Goal: Task Accomplishment & Management: Manage account settings

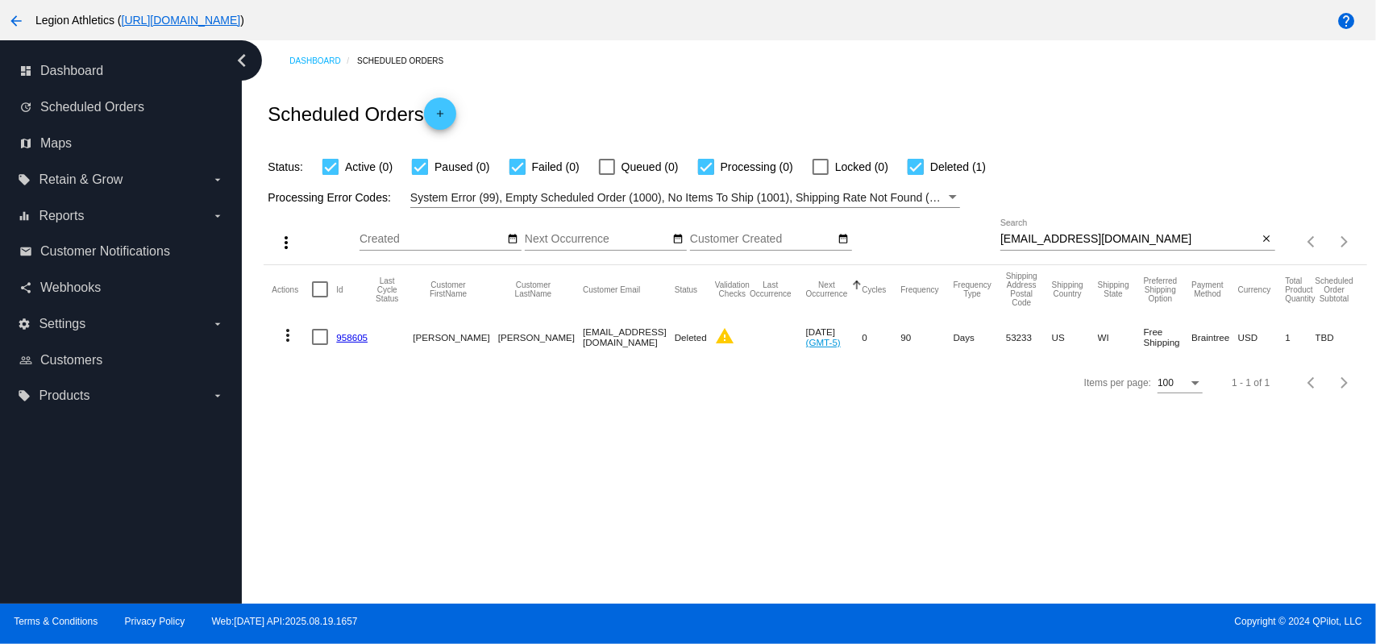
click at [1142, 243] on input "ashgunn4@gmail.com" at bounding box center [1129, 239] width 258 height 13
paste input "vance.barden"
type input "vance.barden@gmail.com"
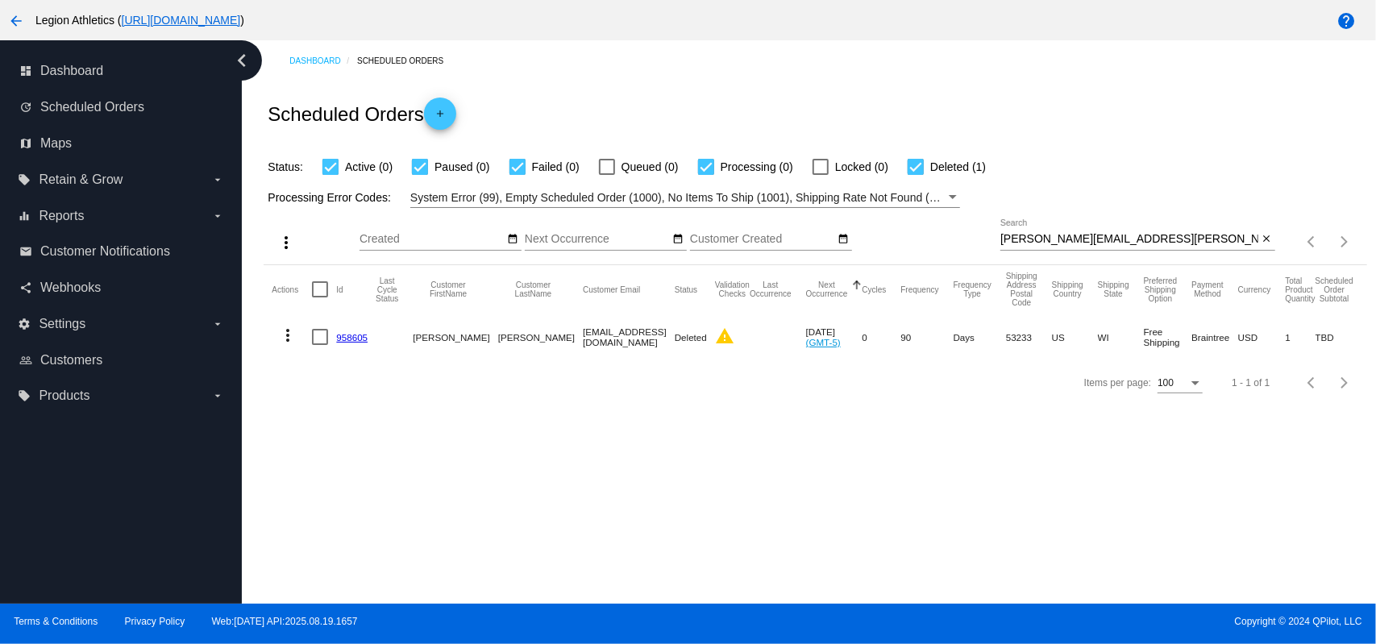
click at [1062, 111] on div "Scheduled Orders add" at bounding box center [815, 113] width 1103 height 64
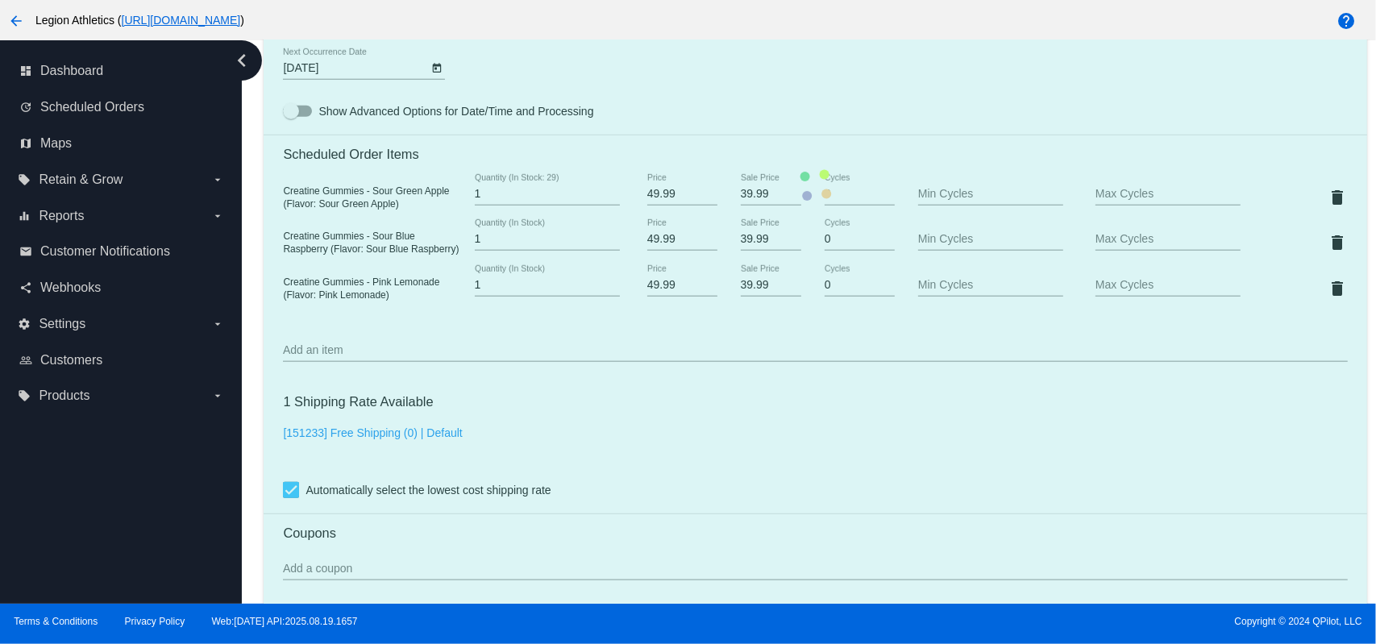
scroll to position [1074, 0]
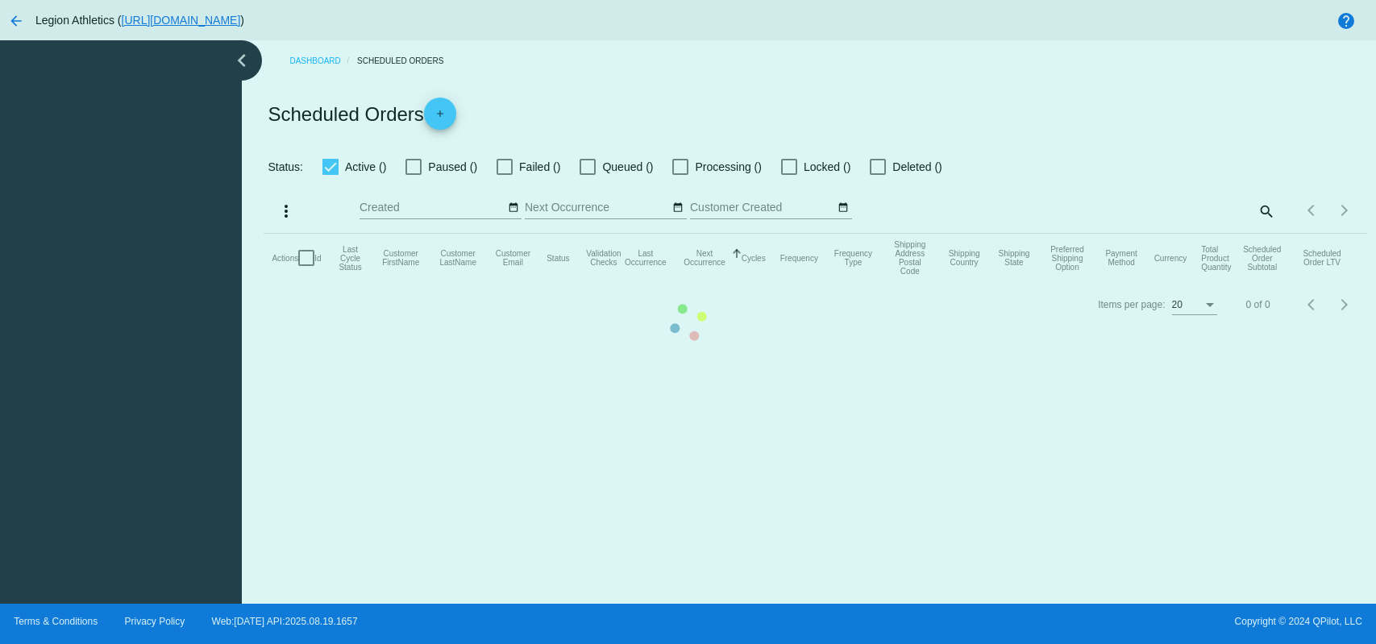
checkbox input "true"
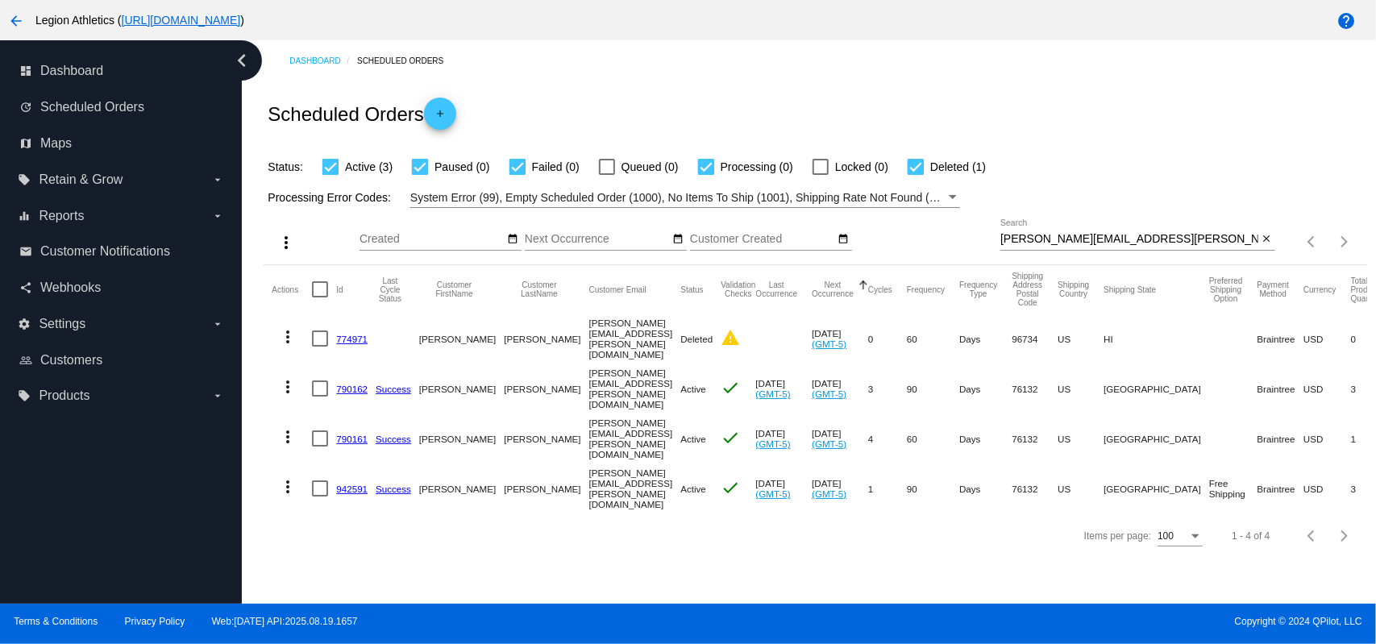
click at [1162, 250] on div at bounding box center [1137, 250] width 275 height 1
click at [1161, 244] on input "vance.barden@gmail.com" at bounding box center [1129, 239] width 258 height 13
paste input "jennkace"
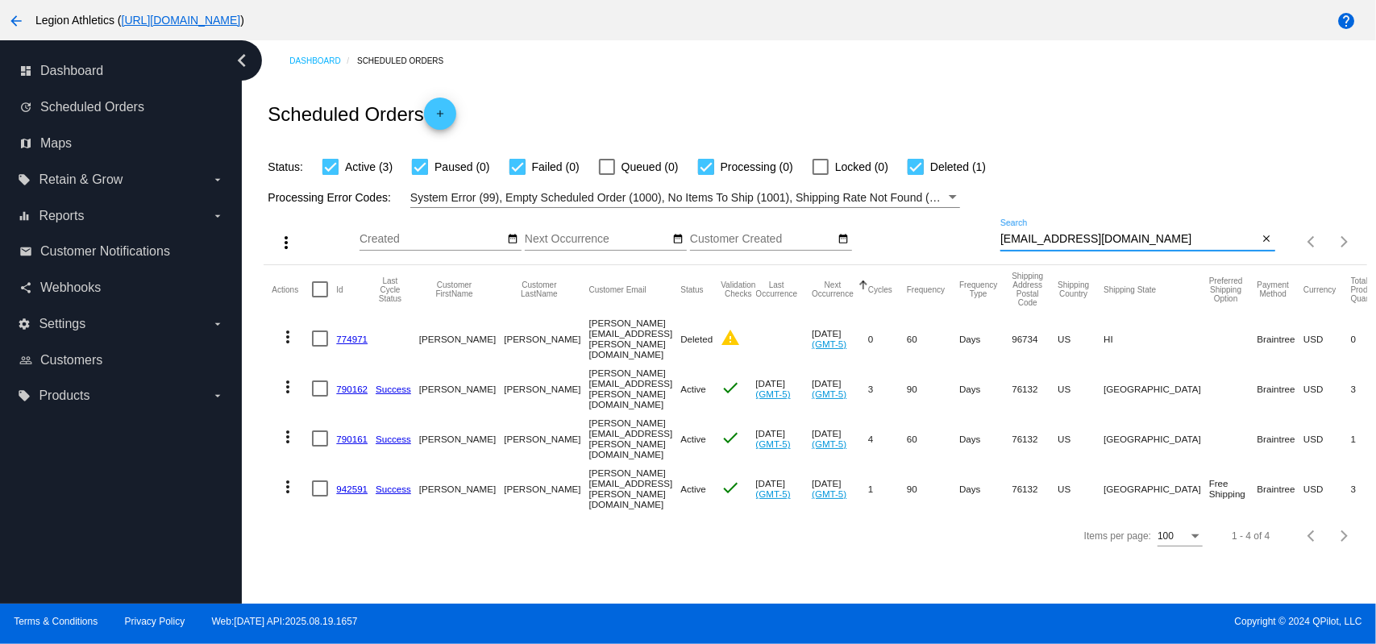
type input "jennkace@gmail.com"
click at [1103, 121] on div "Scheduled Orders add" at bounding box center [815, 113] width 1103 height 64
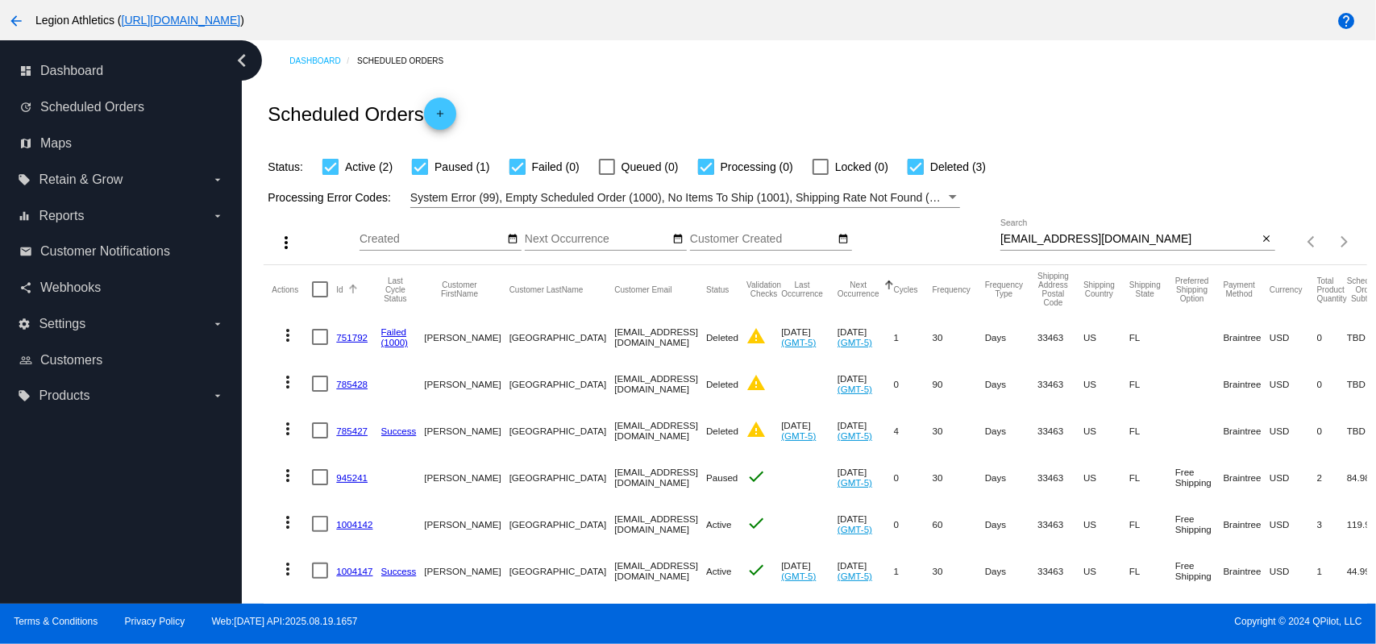
scroll to position [48, 0]
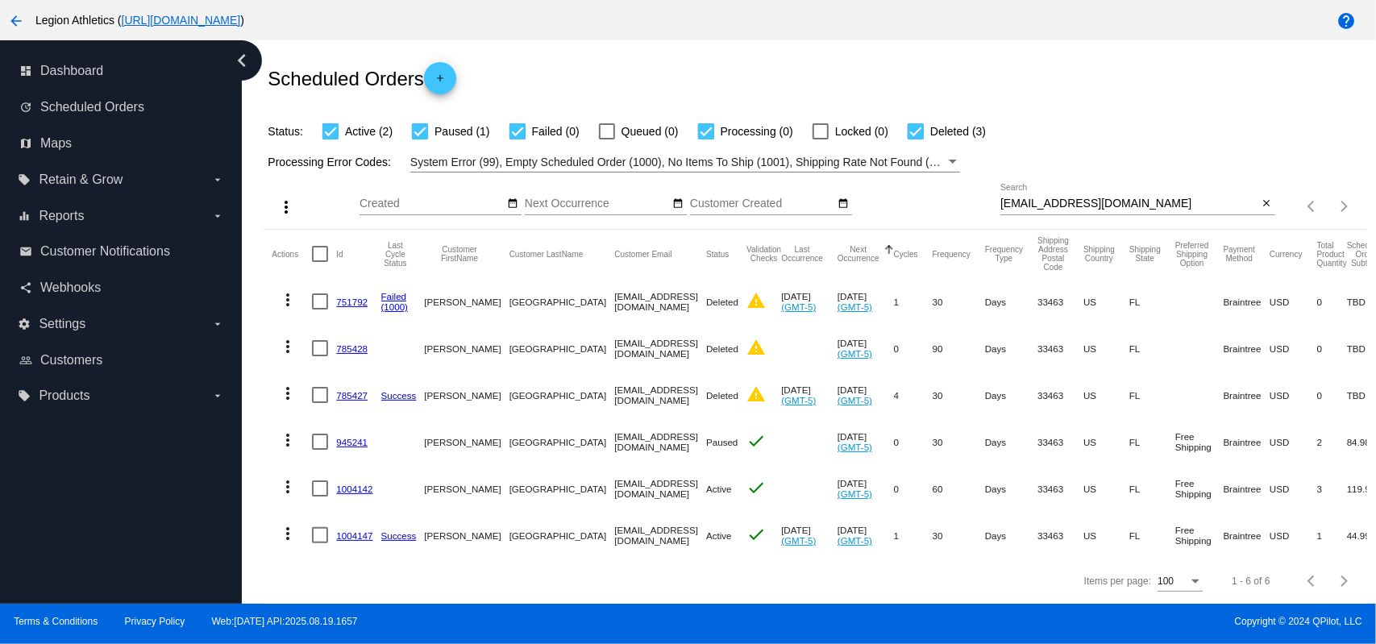
click at [362, 530] on link "1004147" at bounding box center [354, 535] width 36 height 10
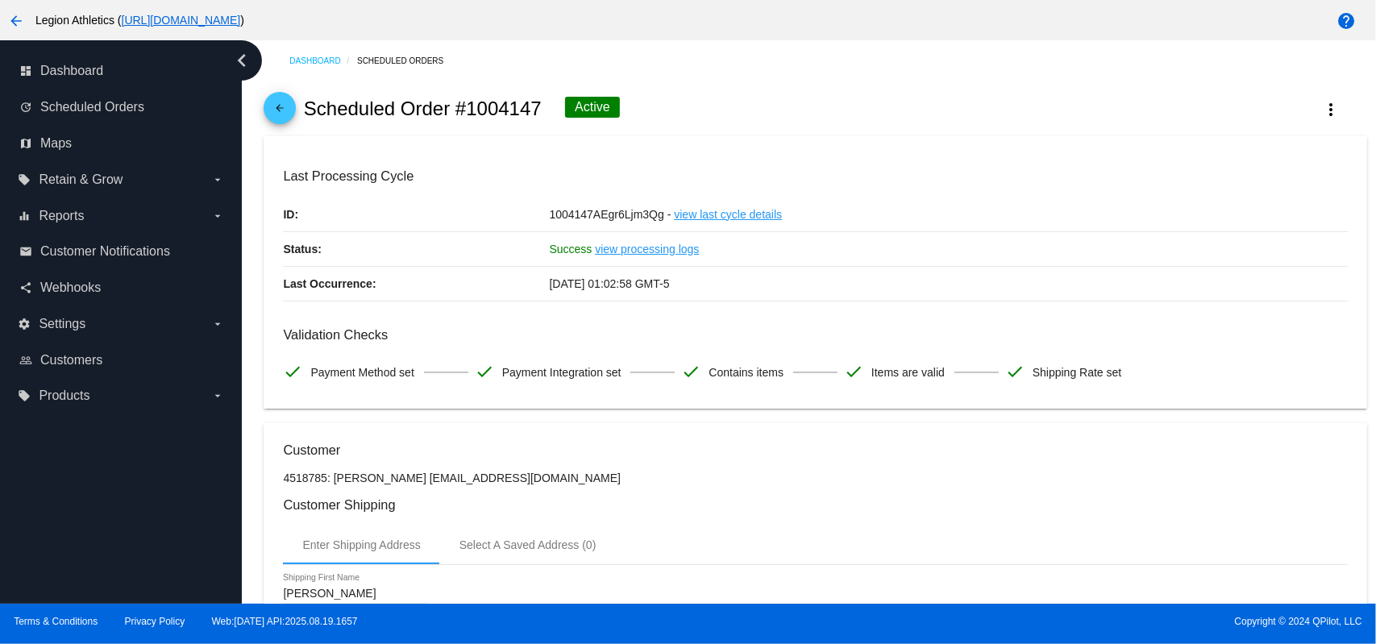
click at [281, 117] on mat-icon "arrow_back" at bounding box center [279, 111] width 19 height 19
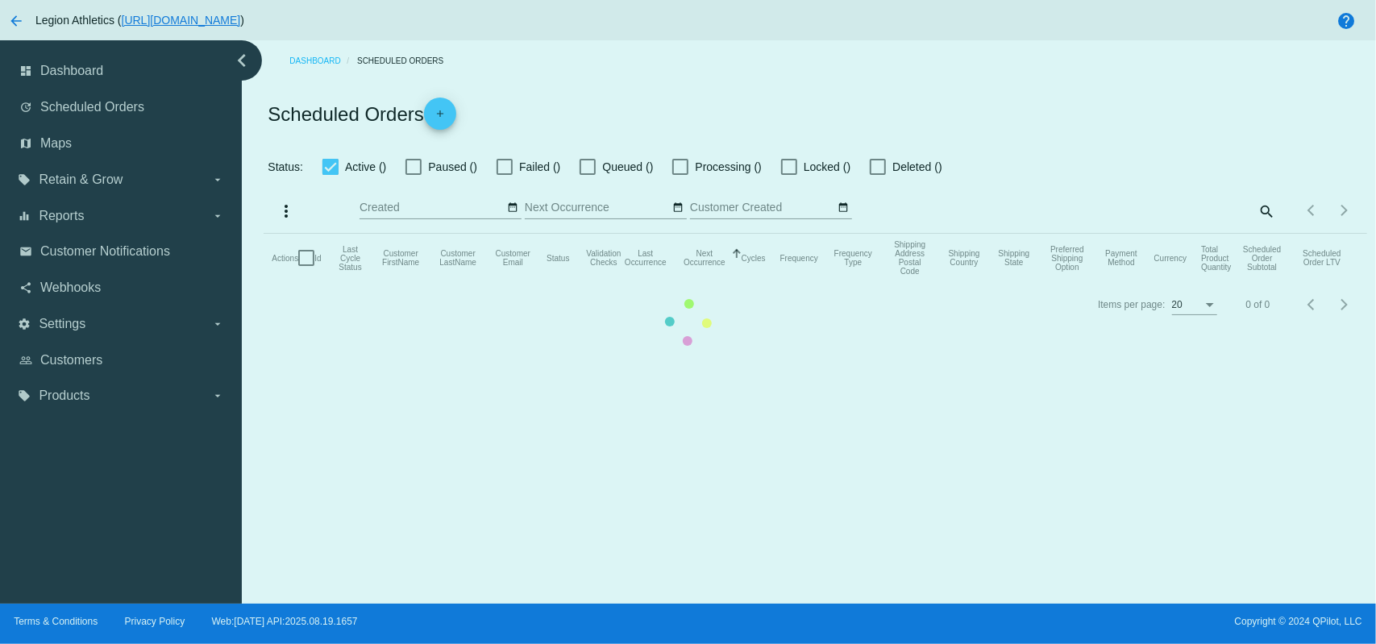
checkbox input "true"
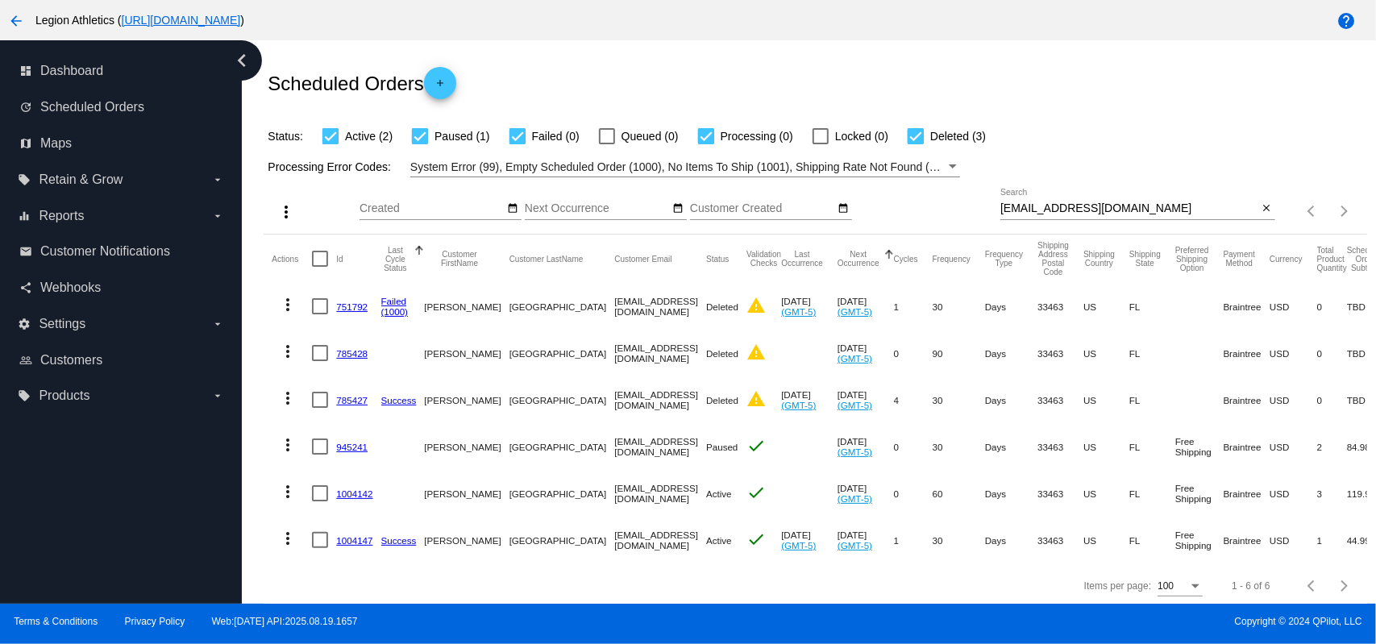
scroll to position [48, 0]
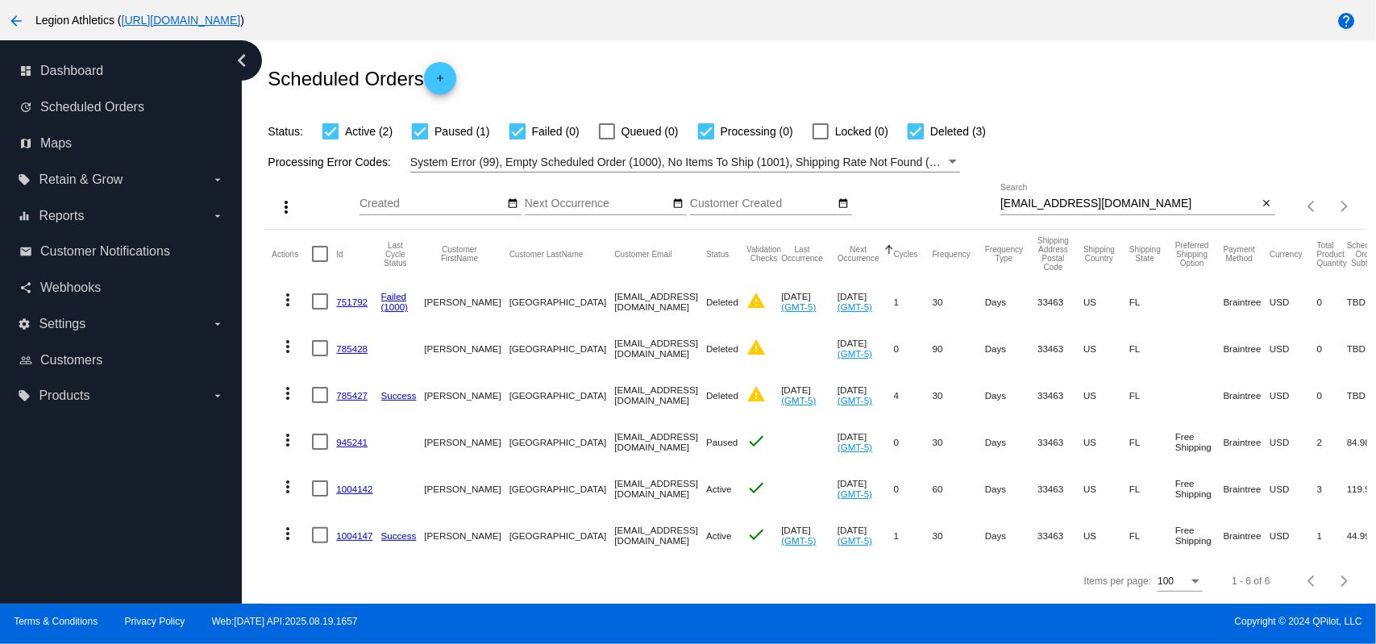
click at [287, 524] on mat-icon "more_vert" at bounding box center [287, 533] width 19 height 19
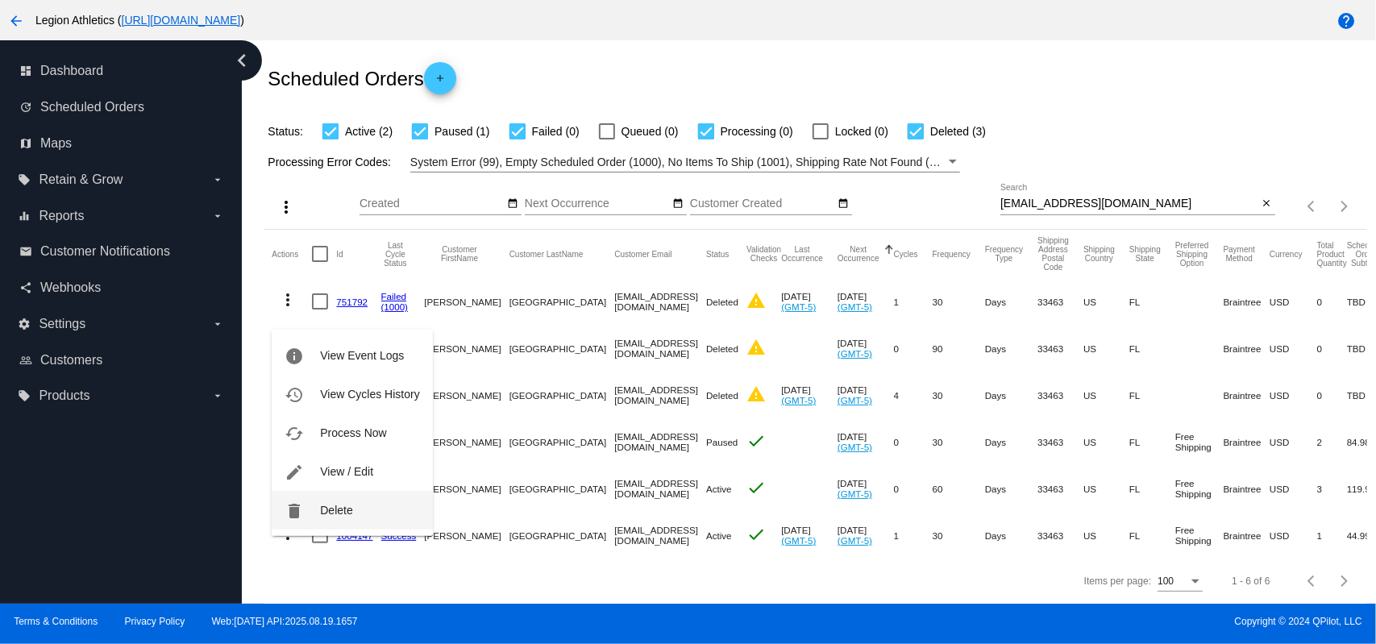
click at [308, 515] on button "delete Delete" at bounding box center [352, 510] width 160 height 39
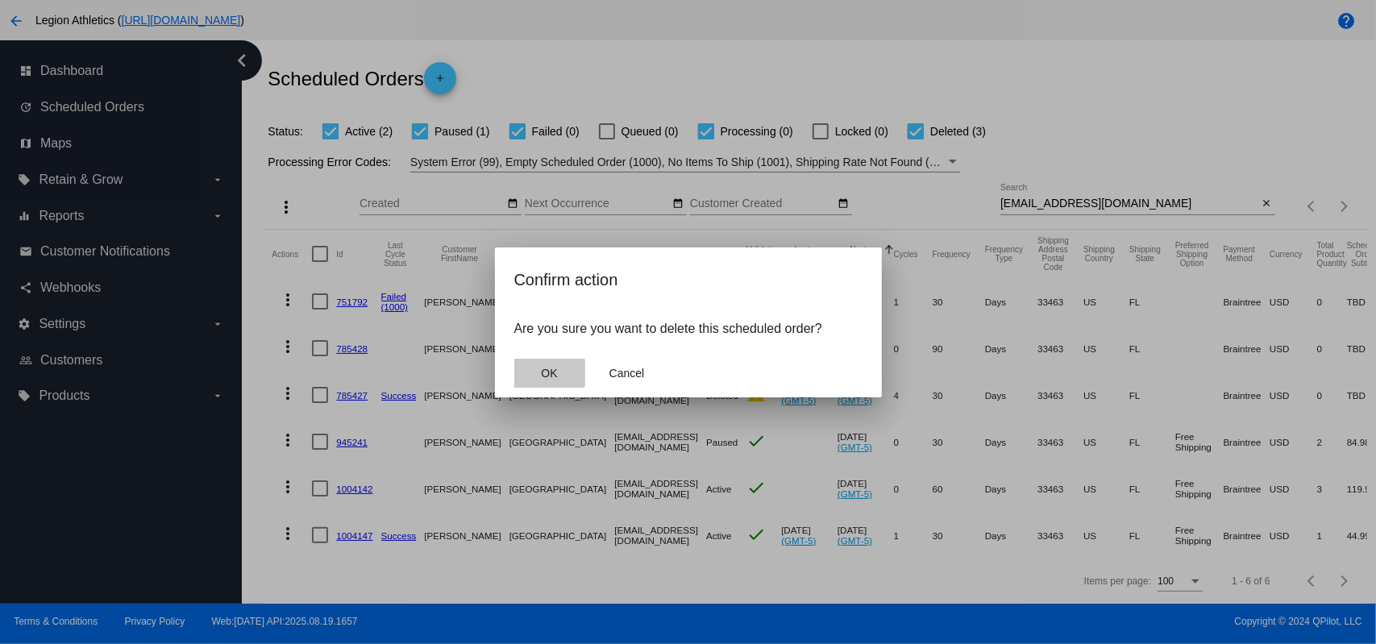
click at [542, 364] on button "OK" at bounding box center [549, 373] width 71 height 29
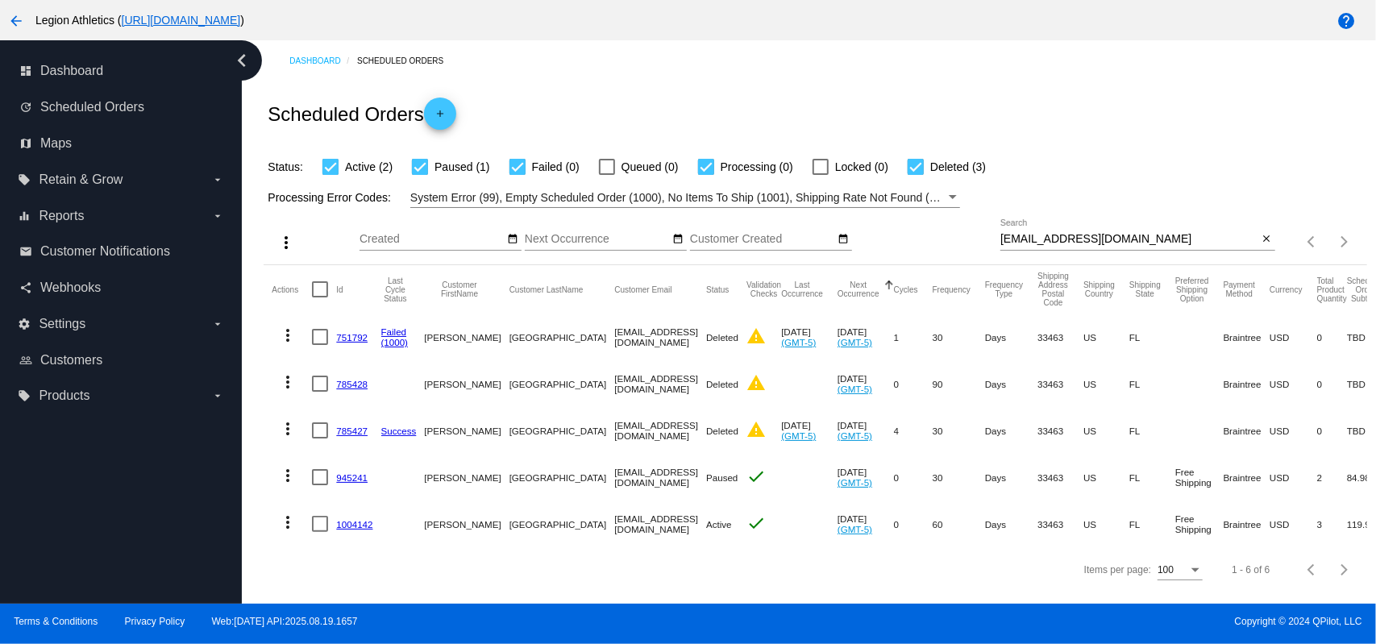
scroll to position [1, 0]
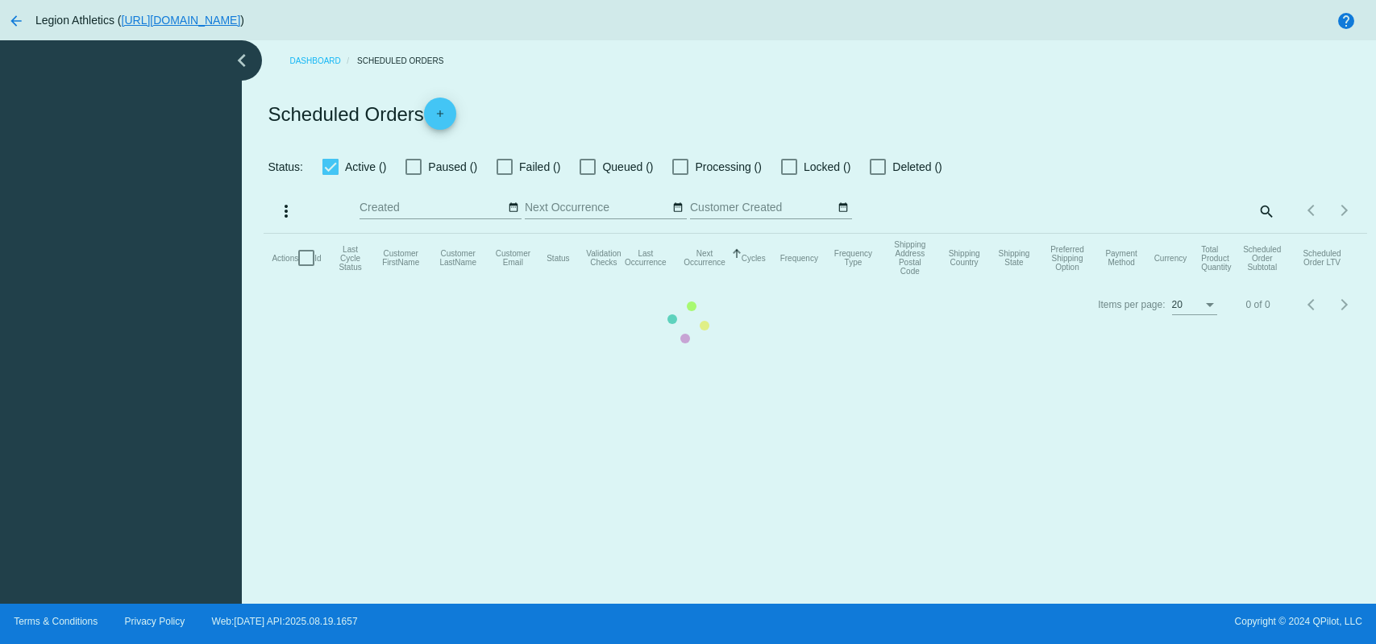
checkbox input "true"
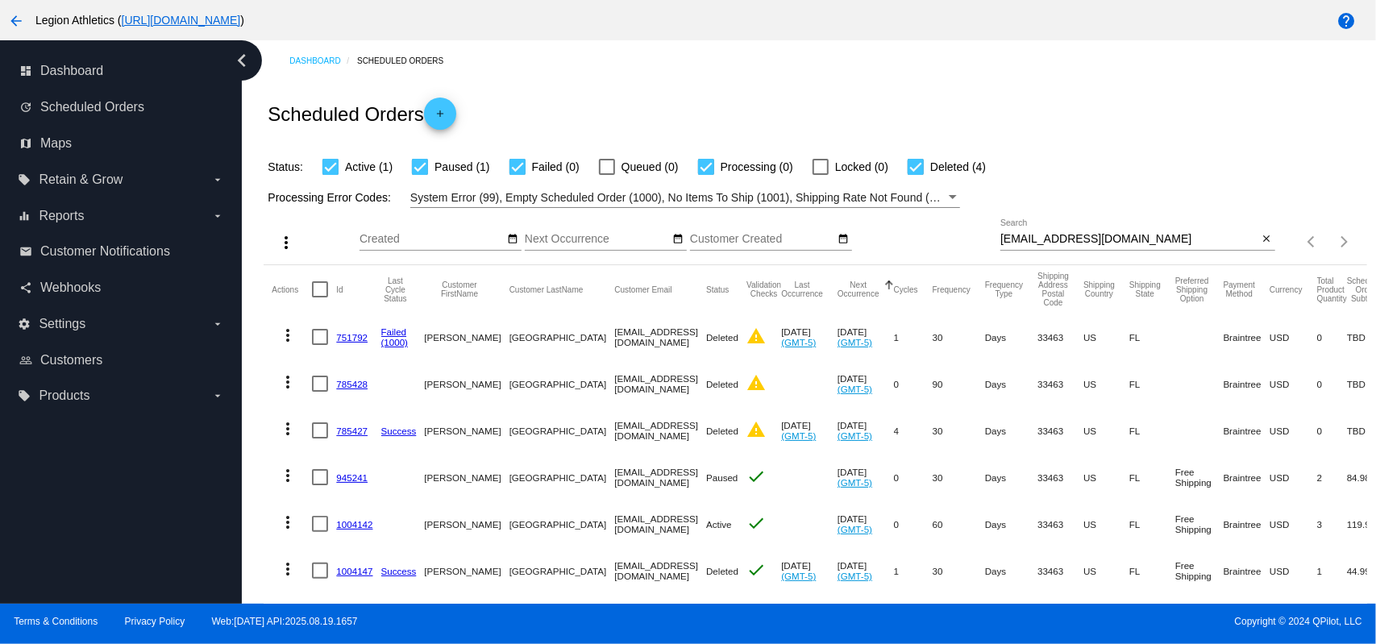
click at [1101, 247] on div "jennkace@gmail.com Search" at bounding box center [1129, 234] width 258 height 31
click at [1116, 241] on input "jennkace@gmail.com" at bounding box center [1129, 239] width 258 height 13
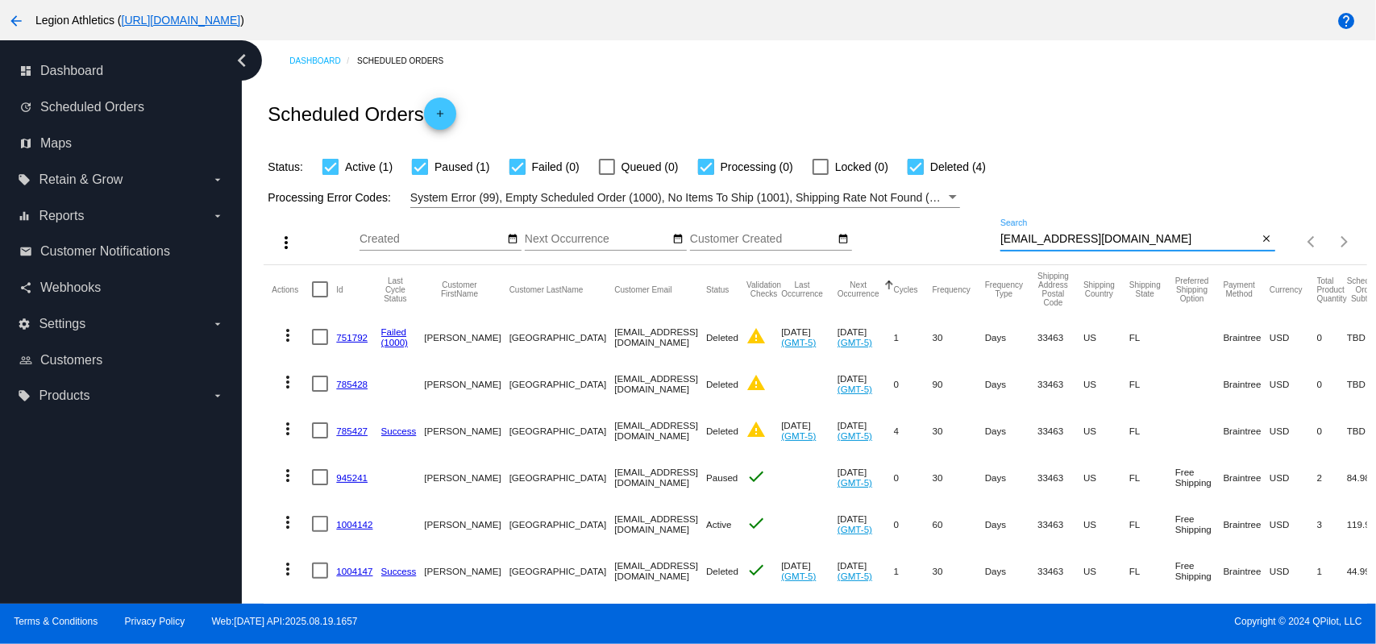
click at [1116, 241] on input "jennkace@gmail.com" at bounding box center [1129, 239] width 258 height 13
paste input "wells912@frontier"
type input "wells912@frontier.com"
click at [1026, 105] on div "Scheduled Orders add" at bounding box center [815, 113] width 1103 height 64
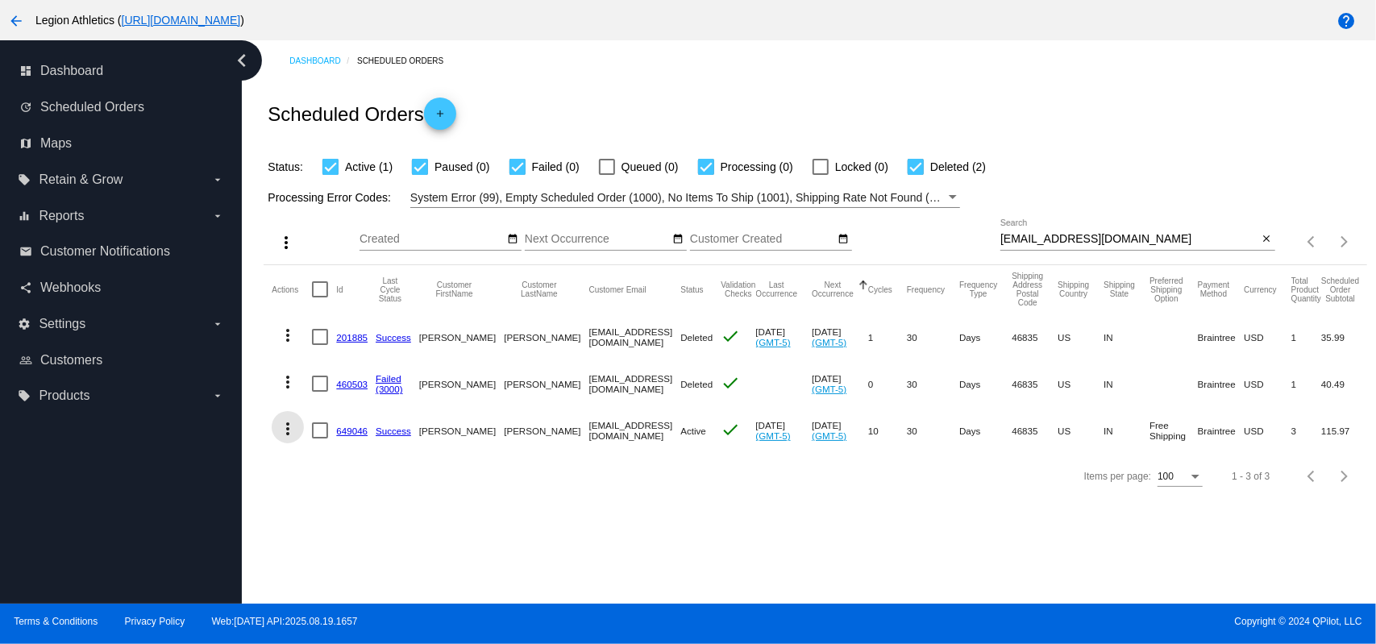
click at [290, 433] on mat-icon "more_vert" at bounding box center [287, 428] width 19 height 19
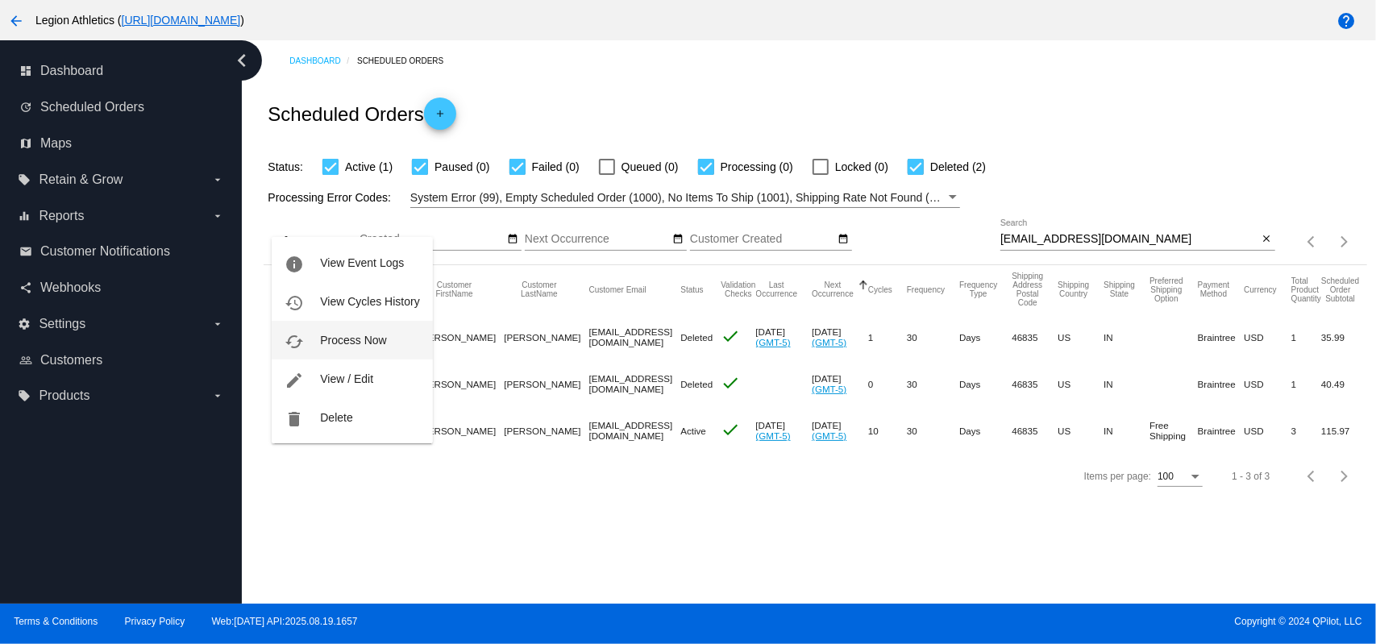
click at [351, 337] on span "Process Now" at bounding box center [353, 340] width 66 height 13
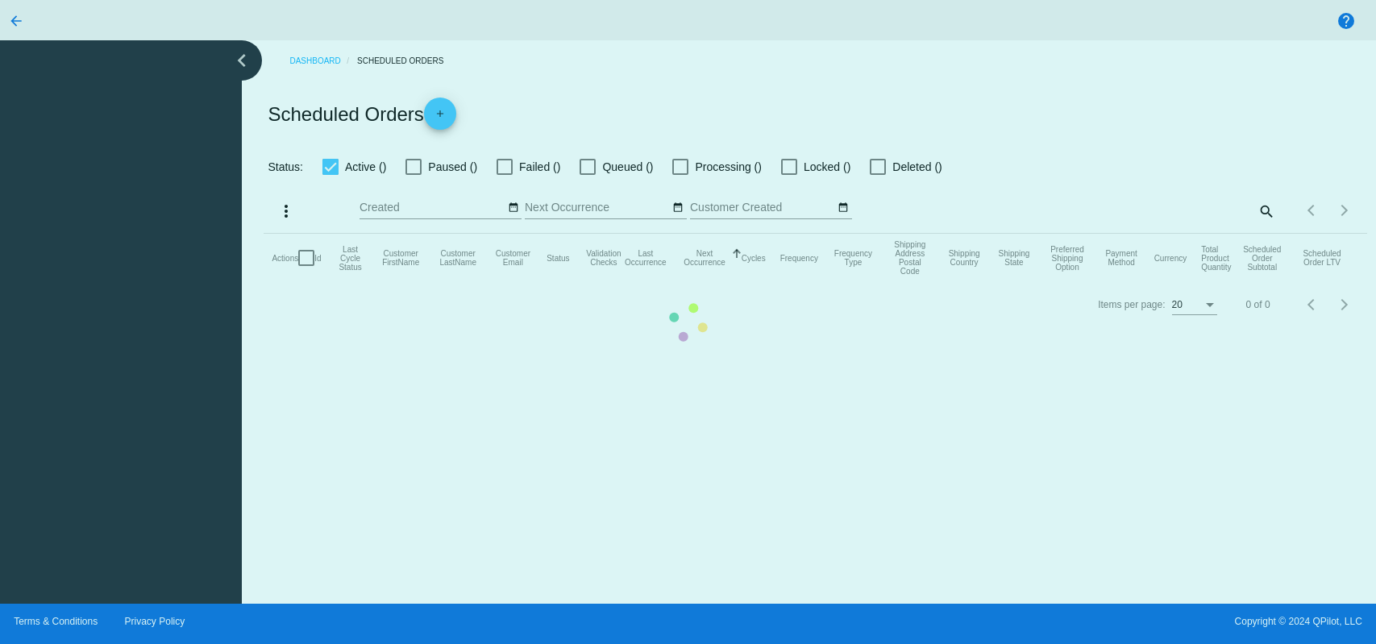
checkbox input "true"
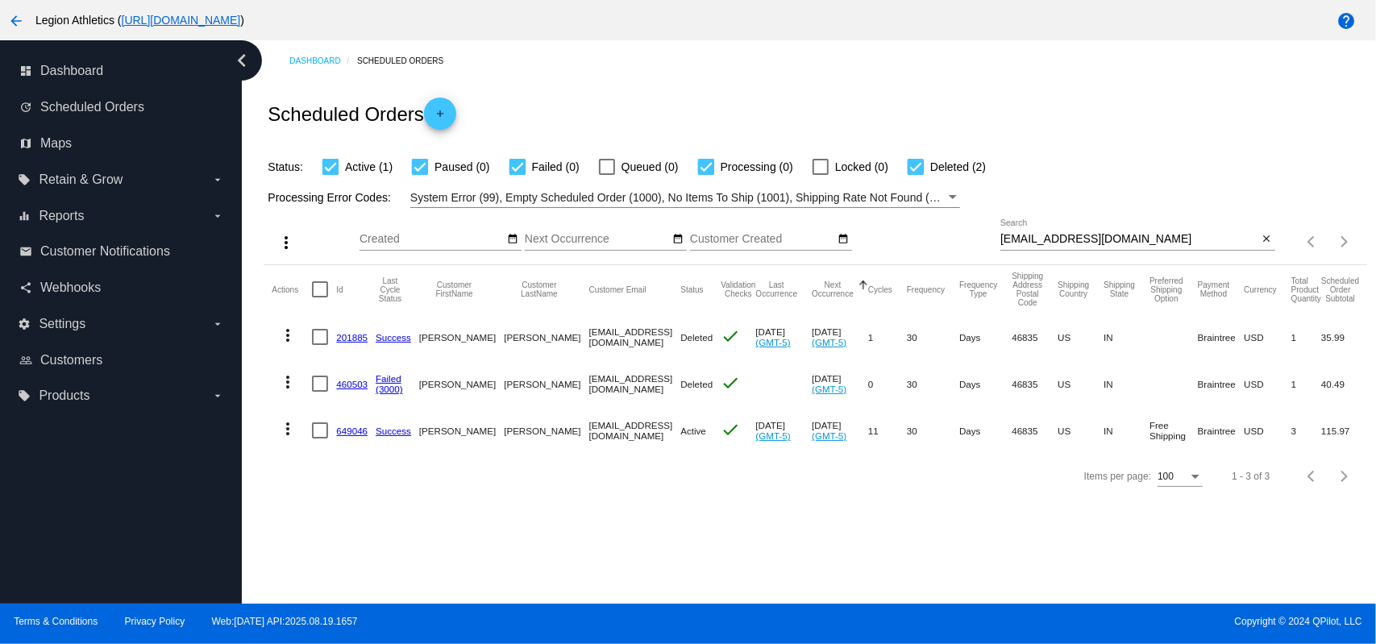
click at [1132, 234] on input "[EMAIL_ADDRESS][DOMAIN_NAME]" at bounding box center [1129, 239] width 258 height 13
paste input "kylet511@gmail"
type input "kylet511@gmail.com"
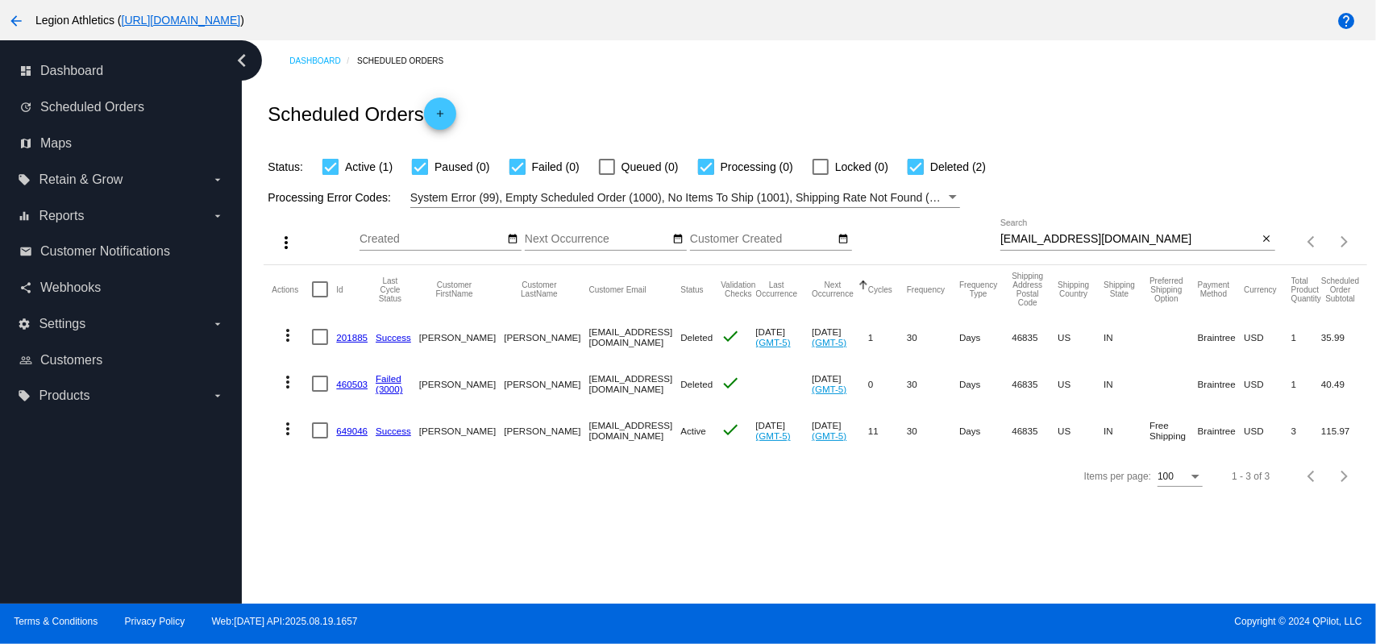
click at [1022, 102] on div "Scheduled Orders add" at bounding box center [815, 113] width 1103 height 64
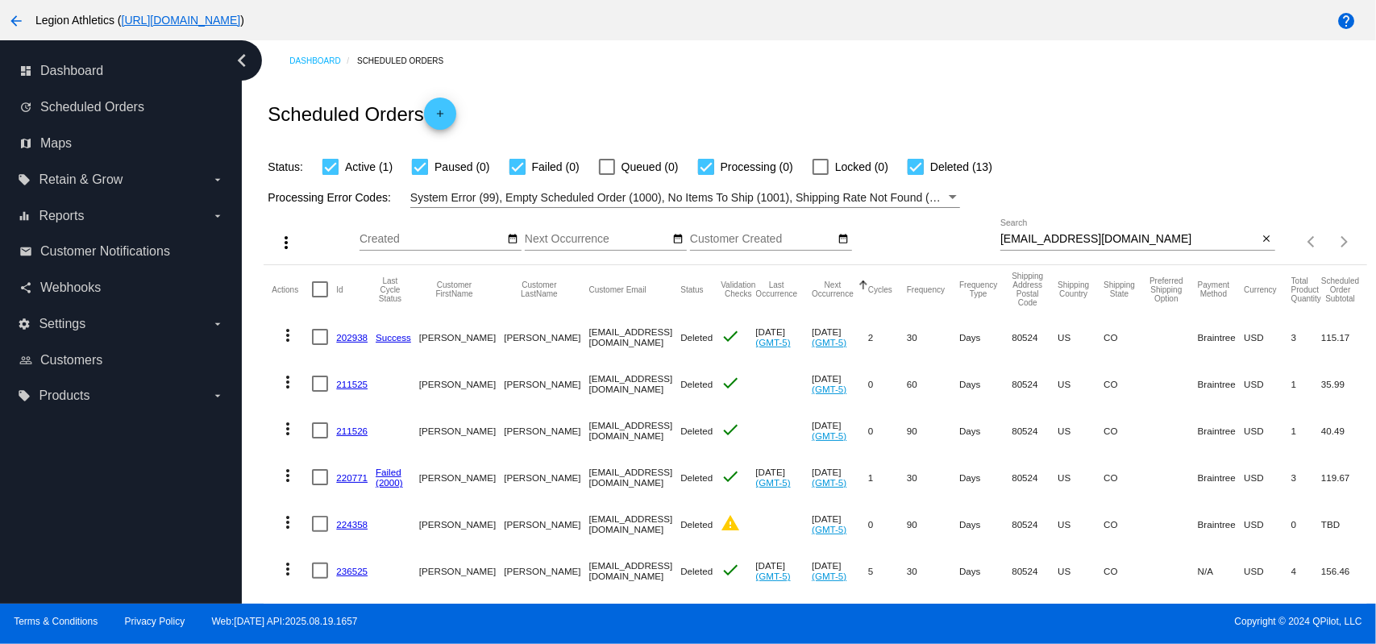
click at [916, 160] on div at bounding box center [916, 167] width 16 height 16
click at [916, 175] on input "Deleted (13)" at bounding box center [915, 175] width 1 height 1
checkbox input "false"
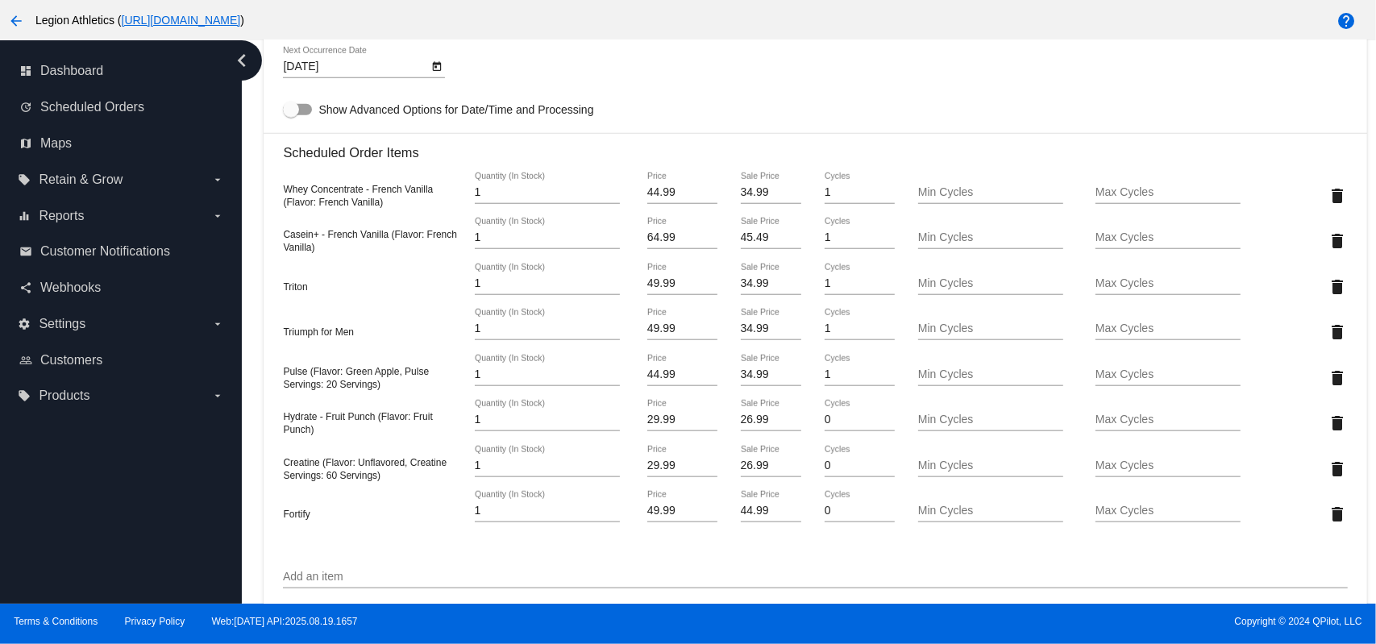
scroll to position [1074, 0]
click at [746, 195] on input "34.99" at bounding box center [771, 190] width 61 height 13
click at [746, 196] on input "34.99" at bounding box center [771, 190] width 61 height 13
type input "31.49"
click at [750, 94] on mat-card "Customer 297195: [PERSON_NAME] [EMAIL_ADDRESS][DOMAIN_NAME] Customer Shipping E…" at bounding box center [815, 314] width 1103 height 1930
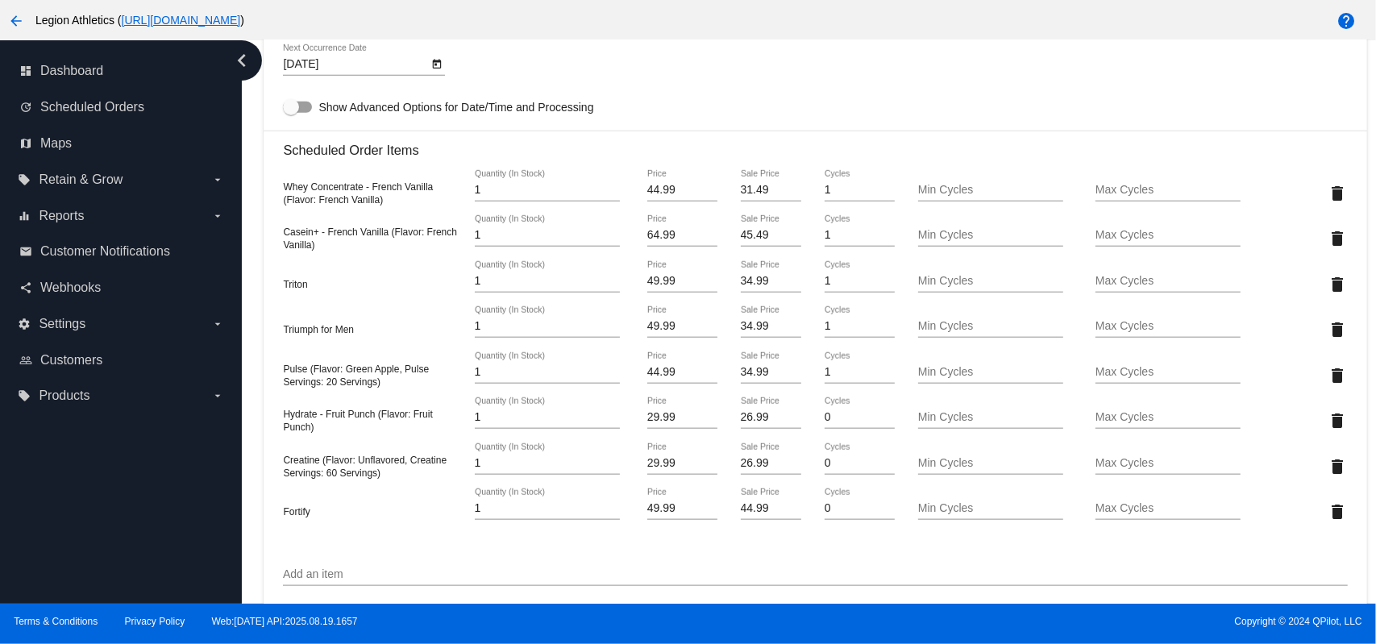
click at [753, 424] on input "26.99" at bounding box center [771, 417] width 61 height 13
type input "20.99"
click at [772, 123] on mat-card "Customer 297195: [PERSON_NAME] [EMAIL_ADDRESS][DOMAIN_NAME] Customer Shipping E…" at bounding box center [815, 314] width 1103 height 1930
click at [754, 465] on input "26.99" at bounding box center [771, 463] width 61 height 13
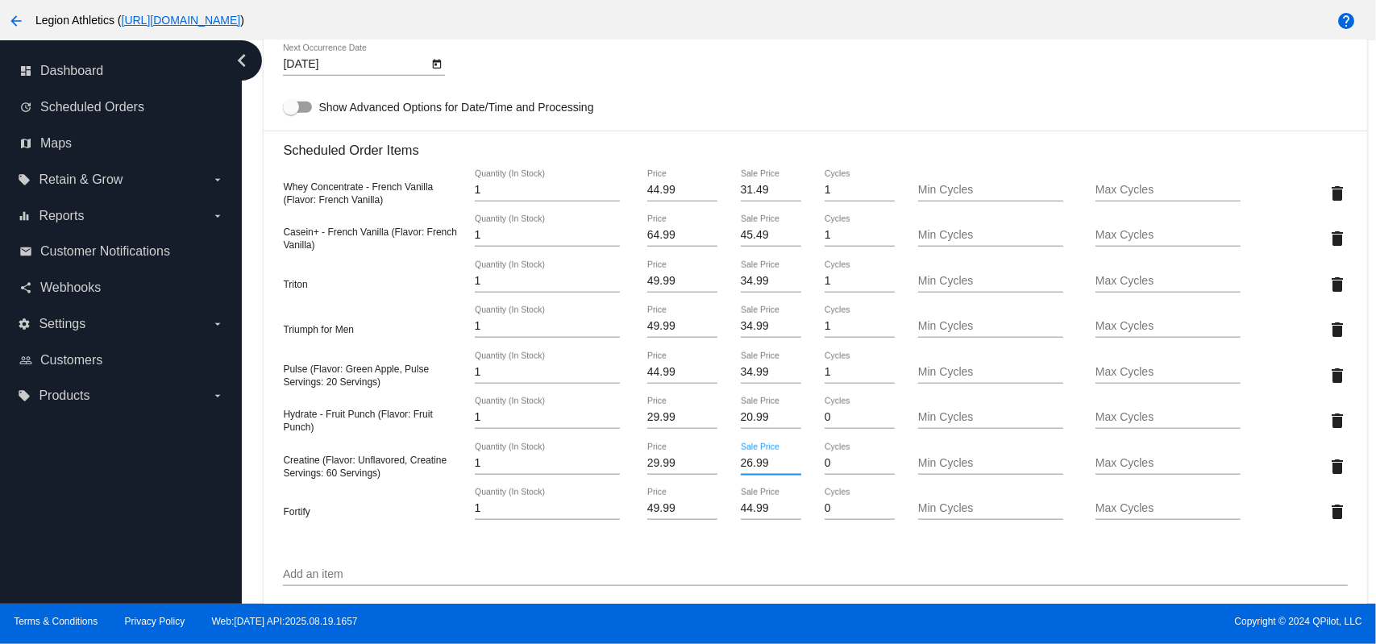
click at [754, 465] on input "26.99" at bounding box center [771, 463] width 61 height 13
type input "20.99"
click at [869, 99] on mat-card "Customer 297195: [PERSON_NAME] [EMAIL_ADDRESS][DOMAIN_NAME] Customer Shipping E…" at bounding box center [815, 314] width 1103 height 1930
click at [750, 515] on input "44.99" at bounding box center [771, 508] width 61 height 13
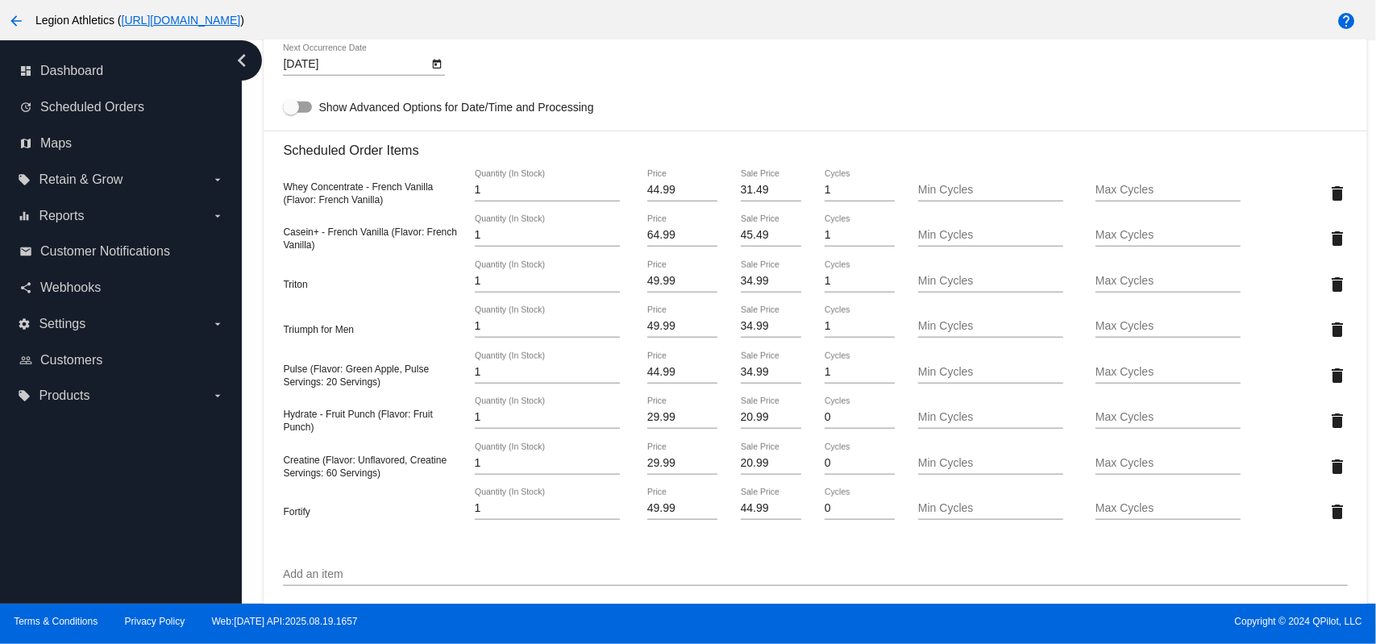
click at [750, 515] on input "44.99" at bounding box center [771, 508] width 61 height 13
type input "34.99"
click at [745, 542] on mat-card "Customer 297195: [PERSON_NAME] [EMAIL_ADDRESS][DOMAIN_NAME] Customer Shipping E…" at bounding box center [815, 314] width 1103 height 1930
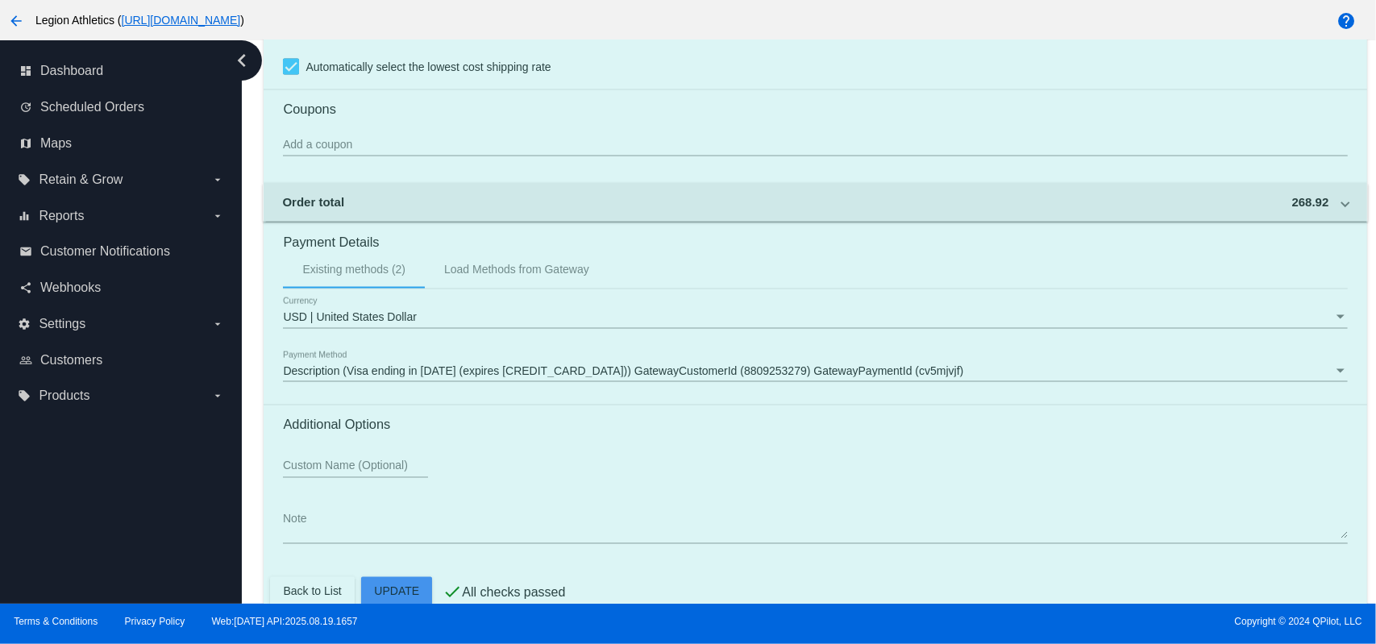
scroll to position [1753, 0]
